Goal: Find specific page/section: Find specific page/section

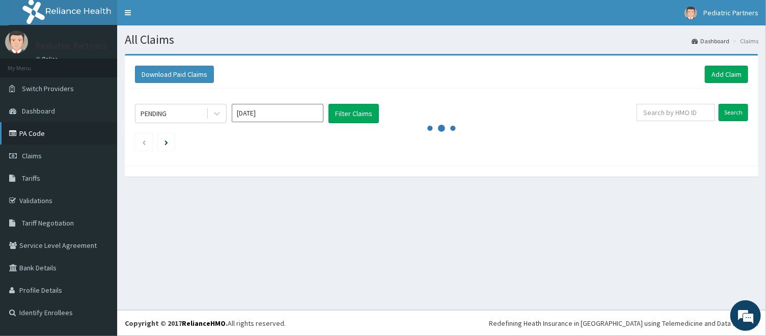
click at [47, 137] on link "PA Code" at bounding box center [58, 133] width 117 height 22
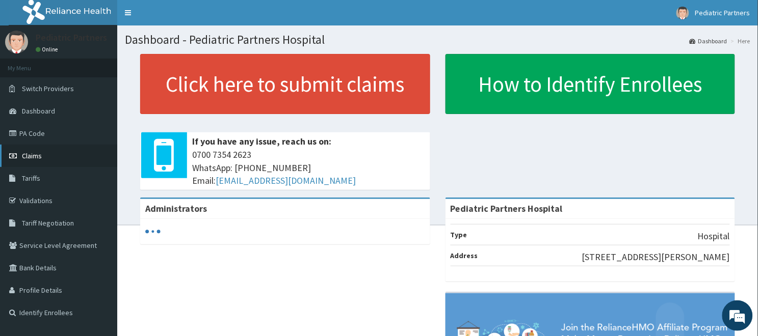
click at [34, 158] on span "Claims" at bounding box center [32, 155] width 20 height 9
